Goal: Check status

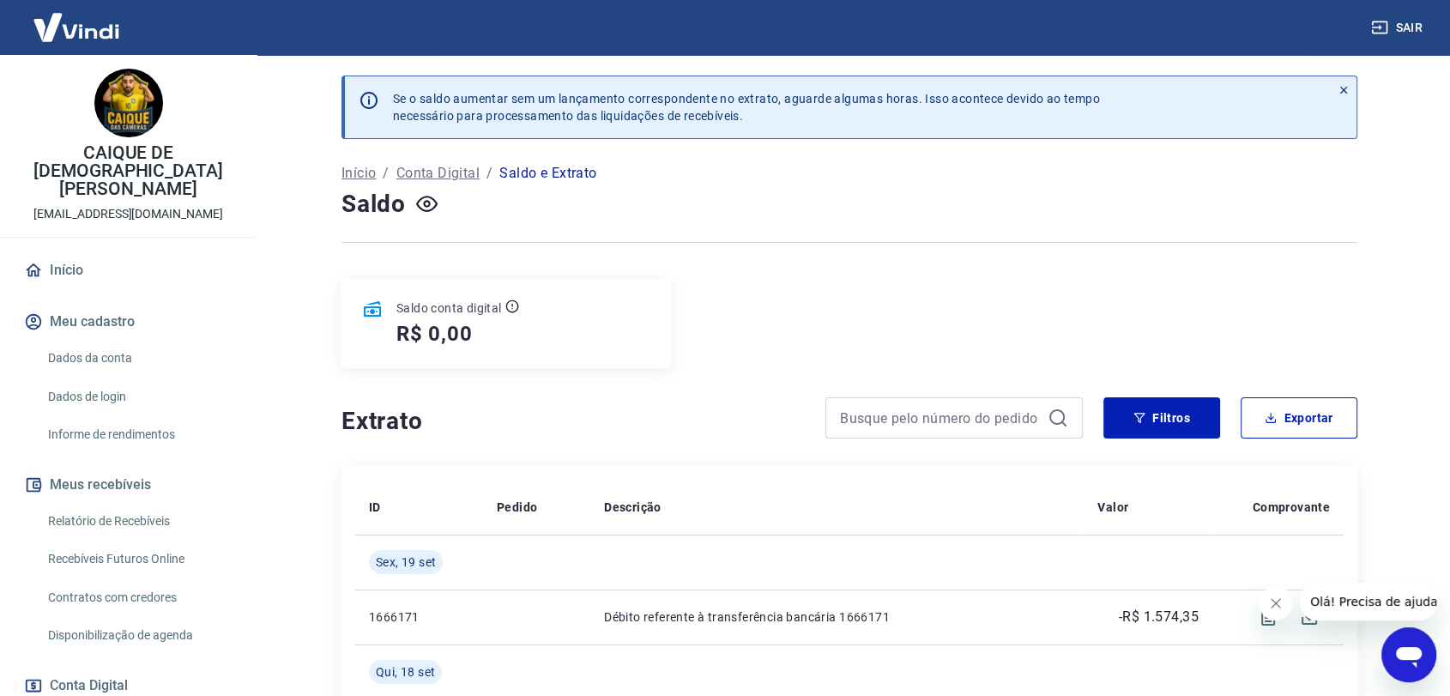
click at [391, 199] on h4 "Saldo" at bounding box center [374, 204] width 64 height 34
click at [426, 209] on icon "button" at bounding box center [426, 204] width 21 height 16
click at [426, 206] on icon "button" at bounding box center [426, 204] width 21 height 16
